Goal: Navigation & Orientation: Find specific page/section

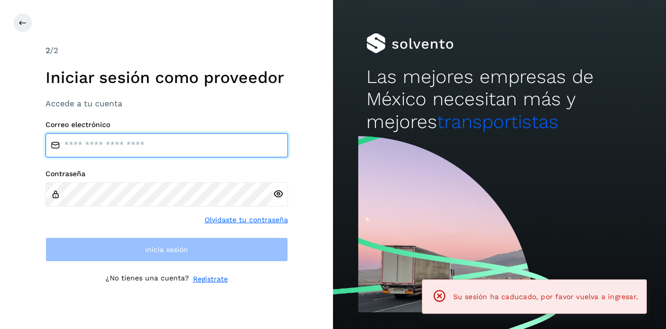
type input "**********"
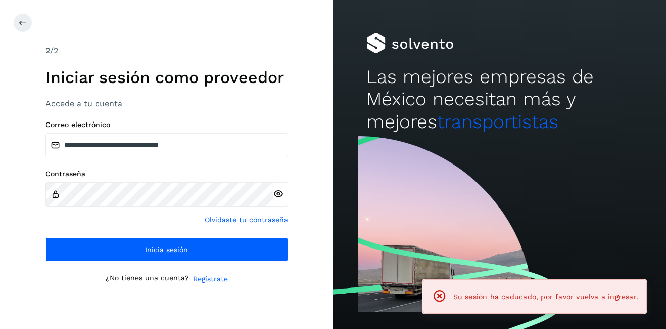
click at [275, 44] on div "2 /2" at bounding box center [167, 50] width 243 height 12
click at [15, 22] on button at bounding box center [22, 22] width 19 height 19
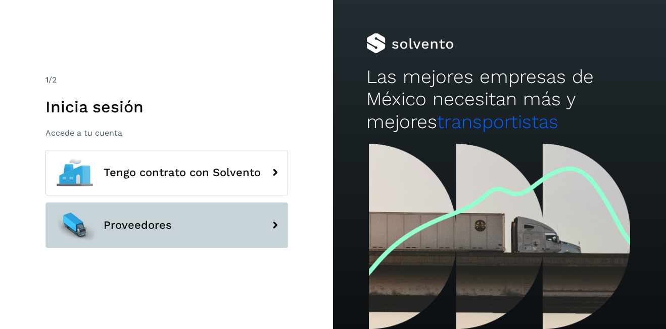
click at [177, 214] on button "Proveedores" at bounding box center [167, 225] width 243 height 46
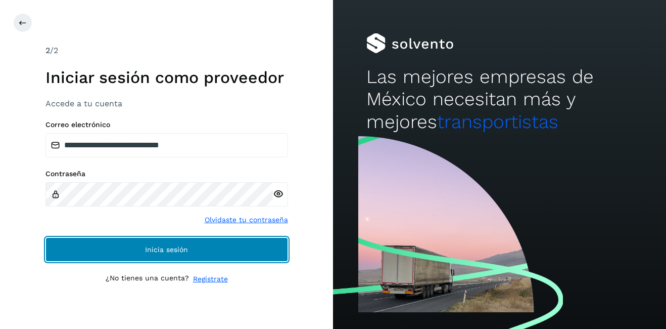
click at [161, 257] on button "Inicia sesión" at bounding box center [167, 249] width 243 height 24
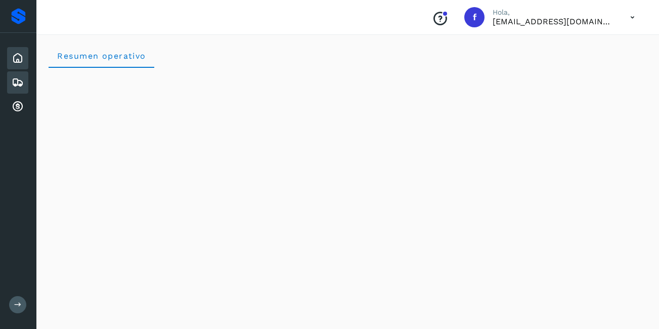
click at [14, 79] on icon at bounding box center [18, 82] width 12 height 12
